Goal: Subscribe to service/newsletter

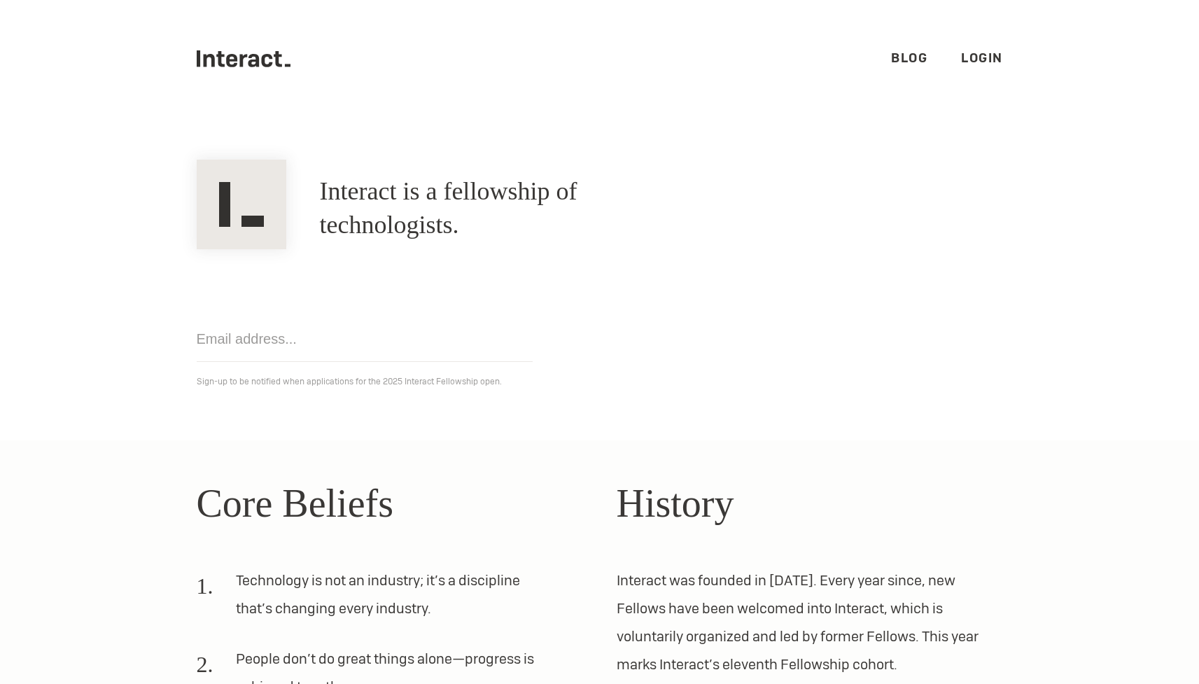
click at [438, 338] on input "email" at bounding box center [365, 338] width 336 height 45
type input "junokesan@gmail.com"
click input "Get notified" at bounding box center [0, 0] width 0 height 0
click at [906, 61] on link "Blog" at bounding box center [909, 58] width 36 height 16
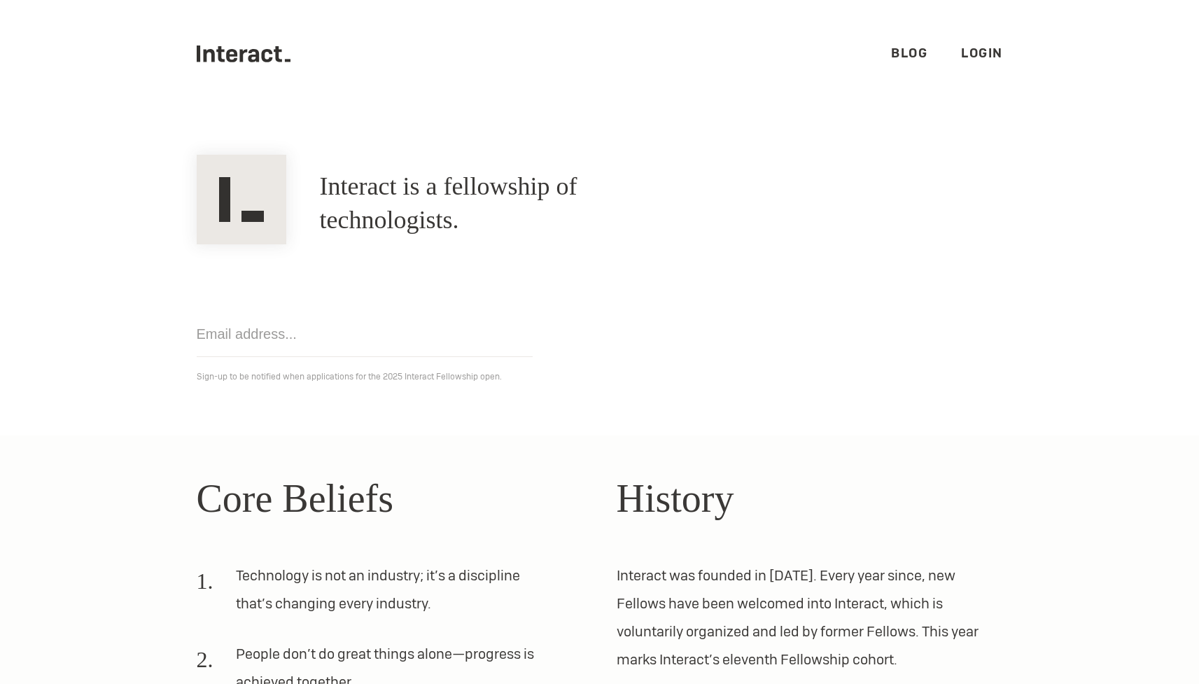
scroll to position [311, 0]
